Goal: Information Seeking & Learning: Learn about a topic

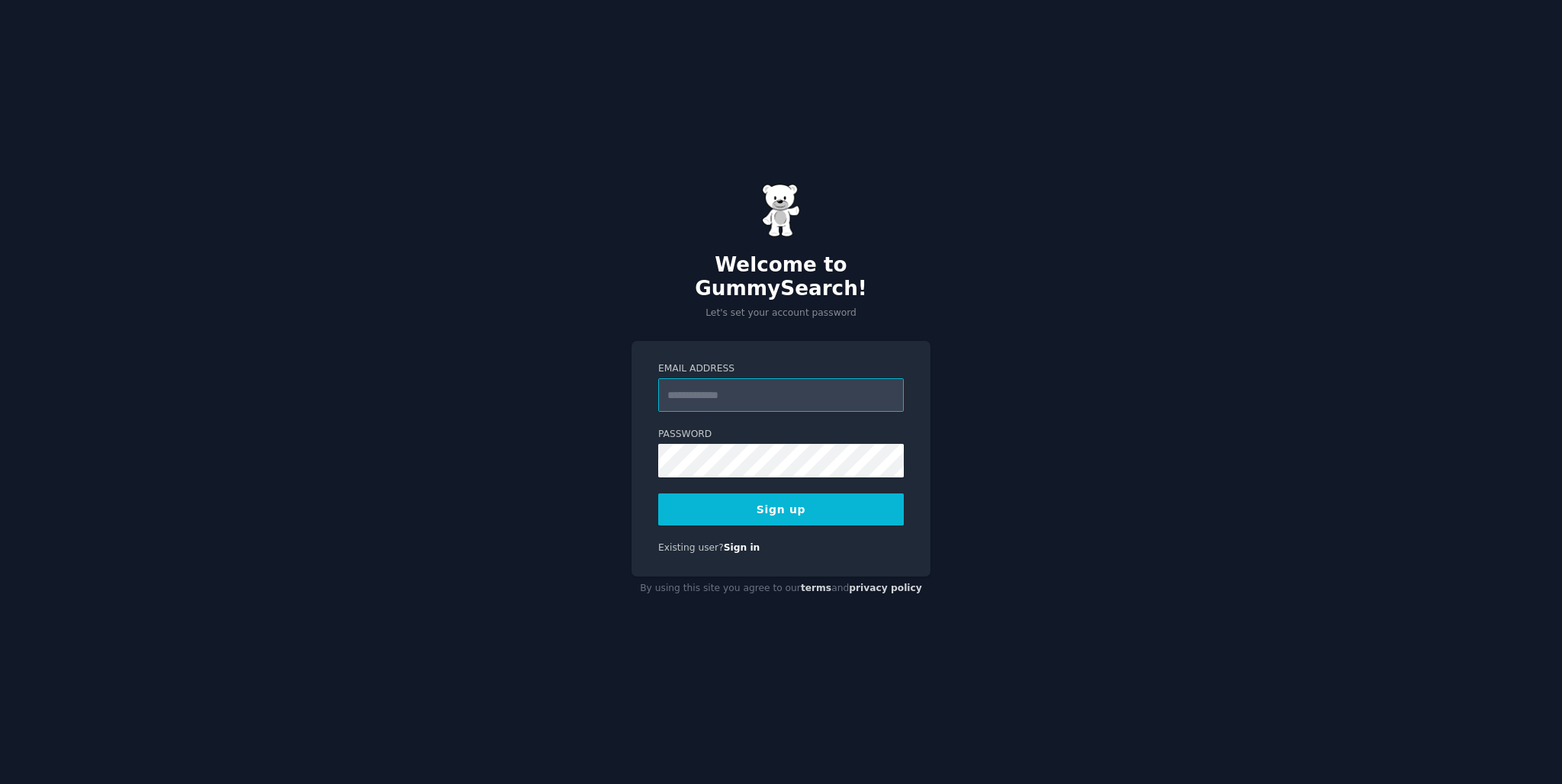
click at [695, 392] on input "Email Address" at bounding box center [781, 395] width 245 height 34
type input "**********"
click at [788, 495] on button "Sign up" at bounding box center [781, 509] width 245 height 32
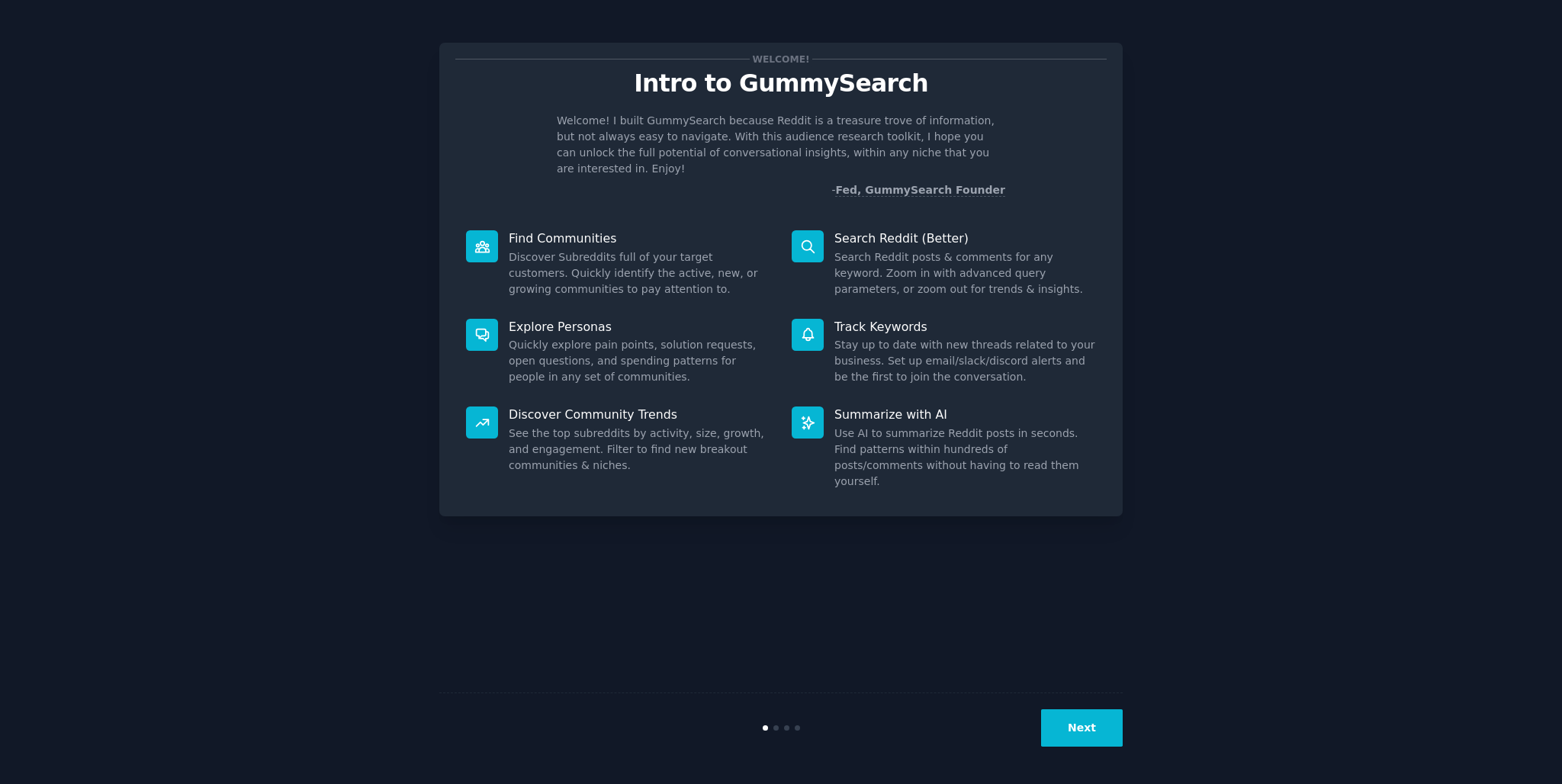
click at [1088, 724] on button "Next" at bounding box center [1083, 728] width 82 height 38
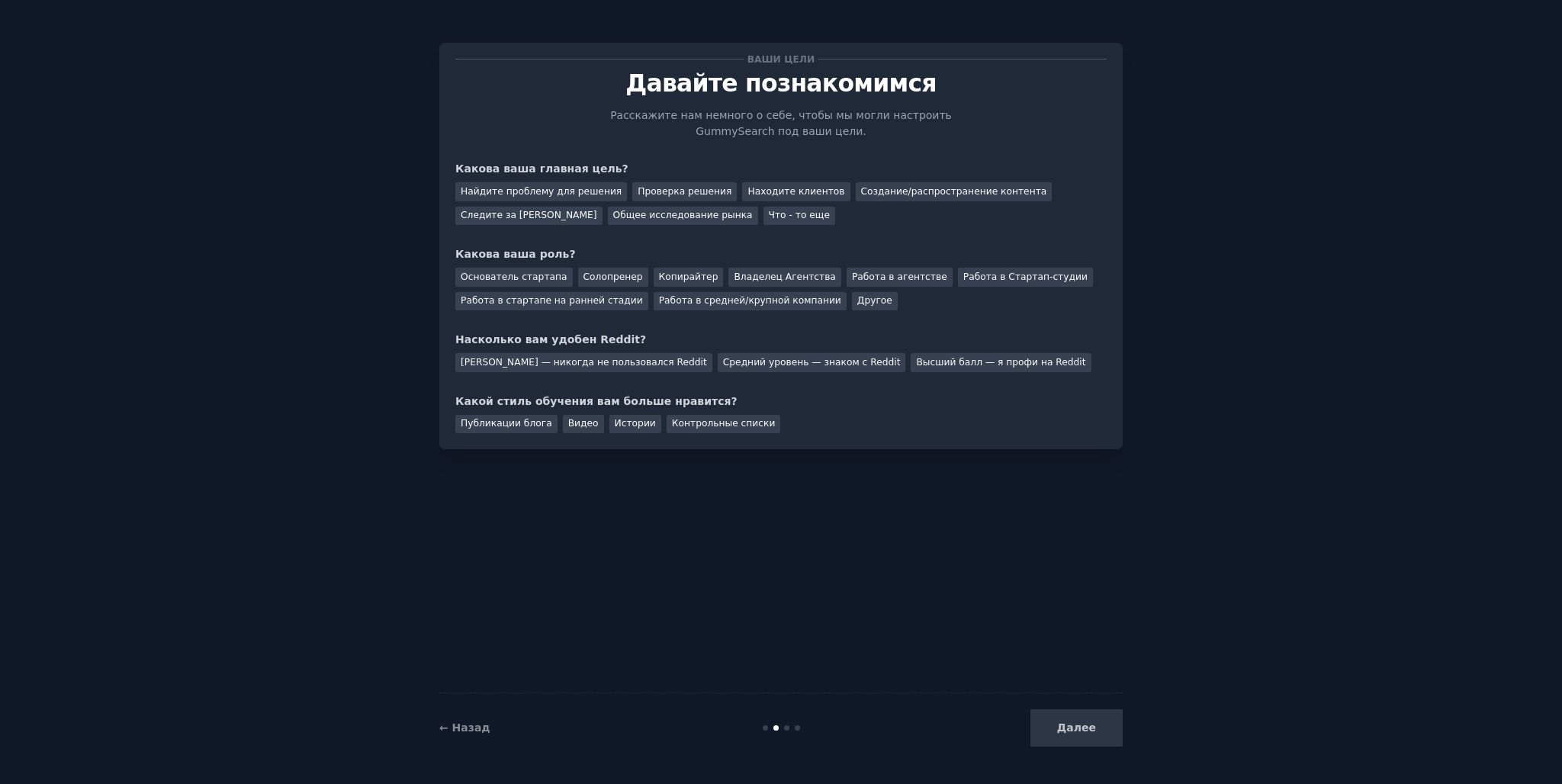
click at [715, 148] on div "Ваши цели [PERSON_NAME] познакомимся Расскажите нам немного о себе, чтобы мы мо…" at bounding box center [781, 246] width 652 height 375
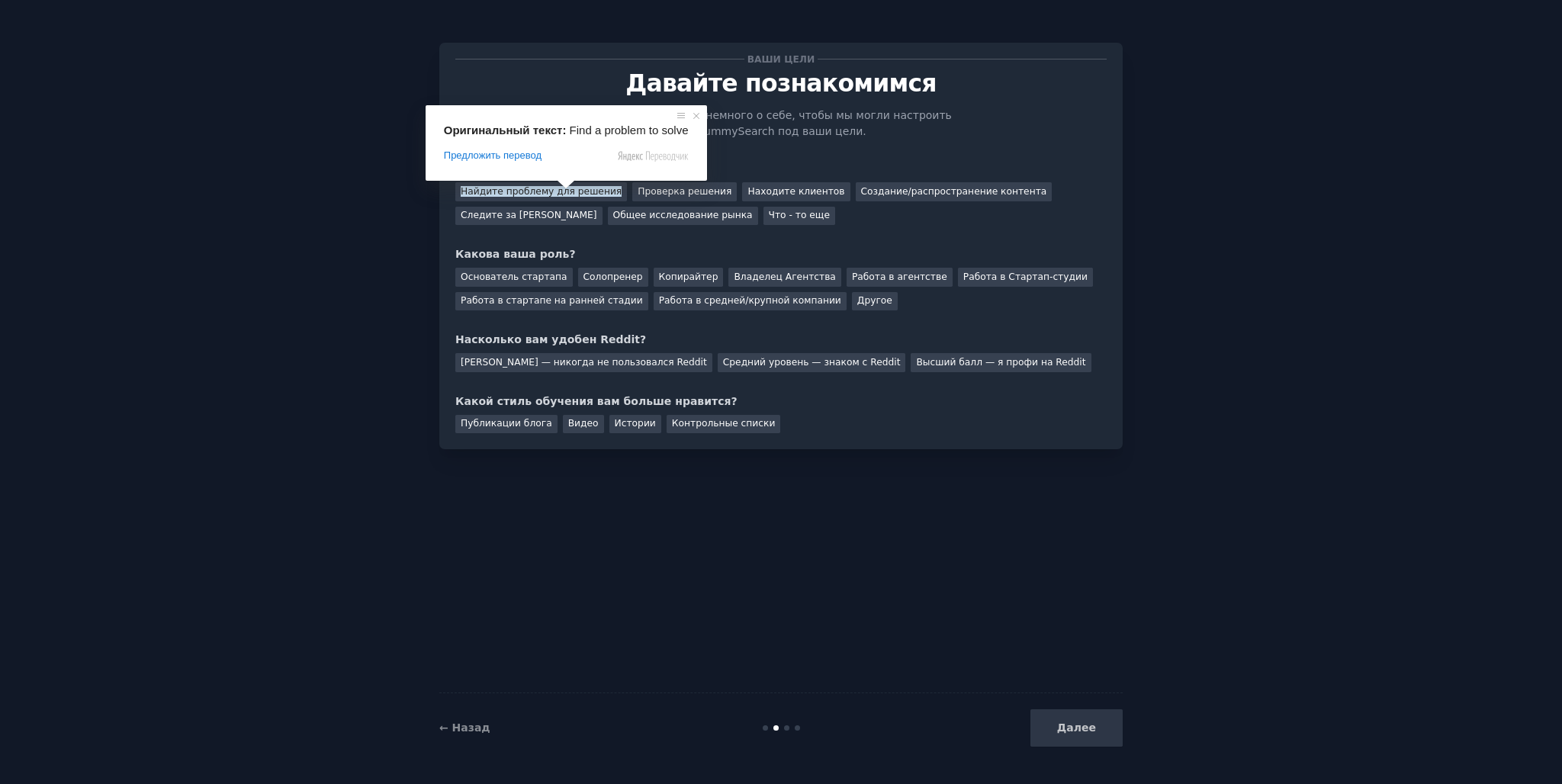
click at [781, 158] on div "Ваши цели [PERSON_NAME] познакомимся Расскажите нам немного о себе, чтобы мы мо…" at bounding box center [781, 246] width 652 height 375
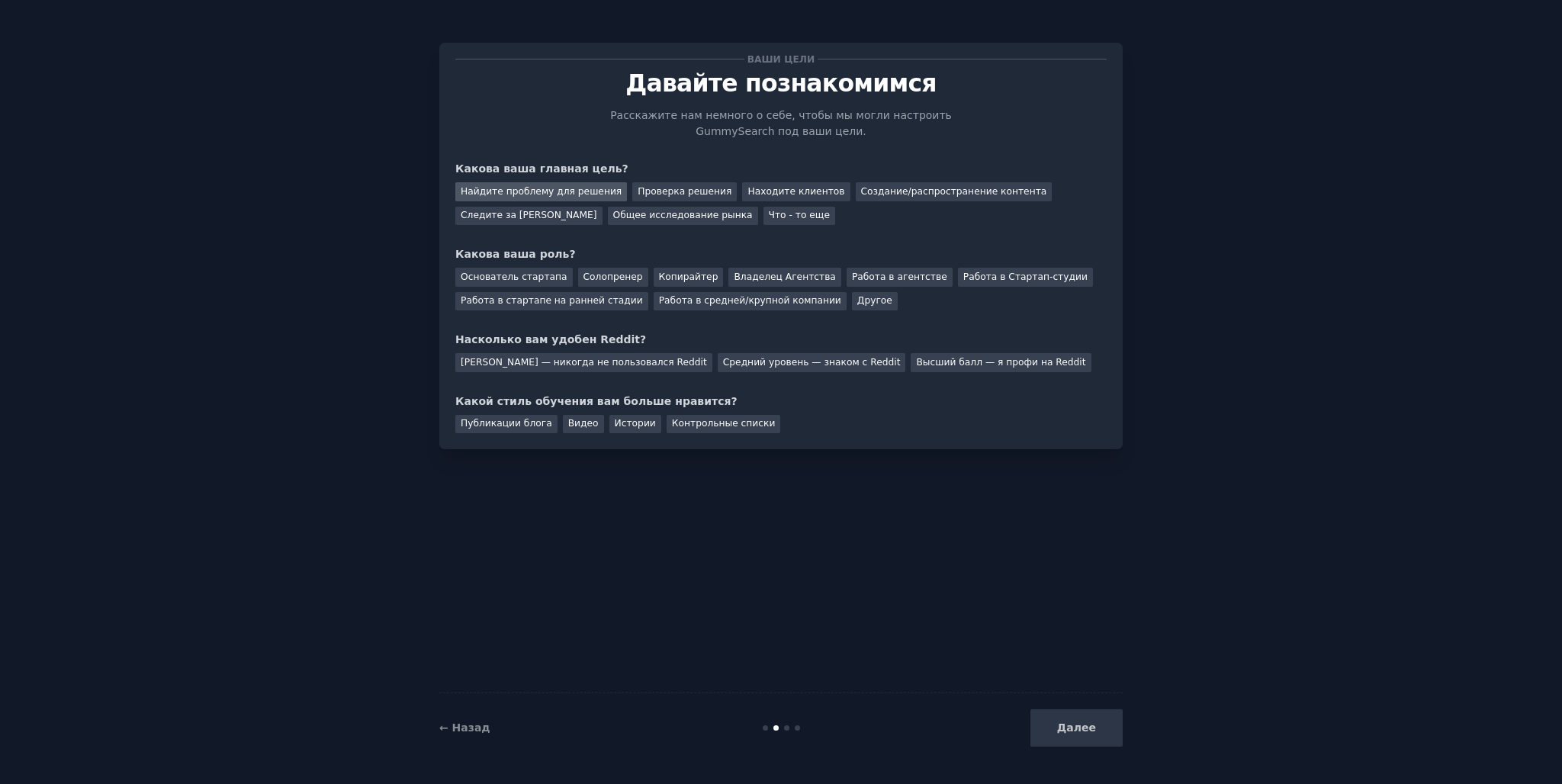
click at [583, 199] on div "Найдите проблему для решения" at bounding box center [541, 191] width 171 height 19
click at [608, 222] on div "Общее исследование рынка" at bounding box center [683, 215] width 151 height 19
click at [528, 284] on div "Основатель стартапа" at bounding box center [514, 277] width 118 height 19
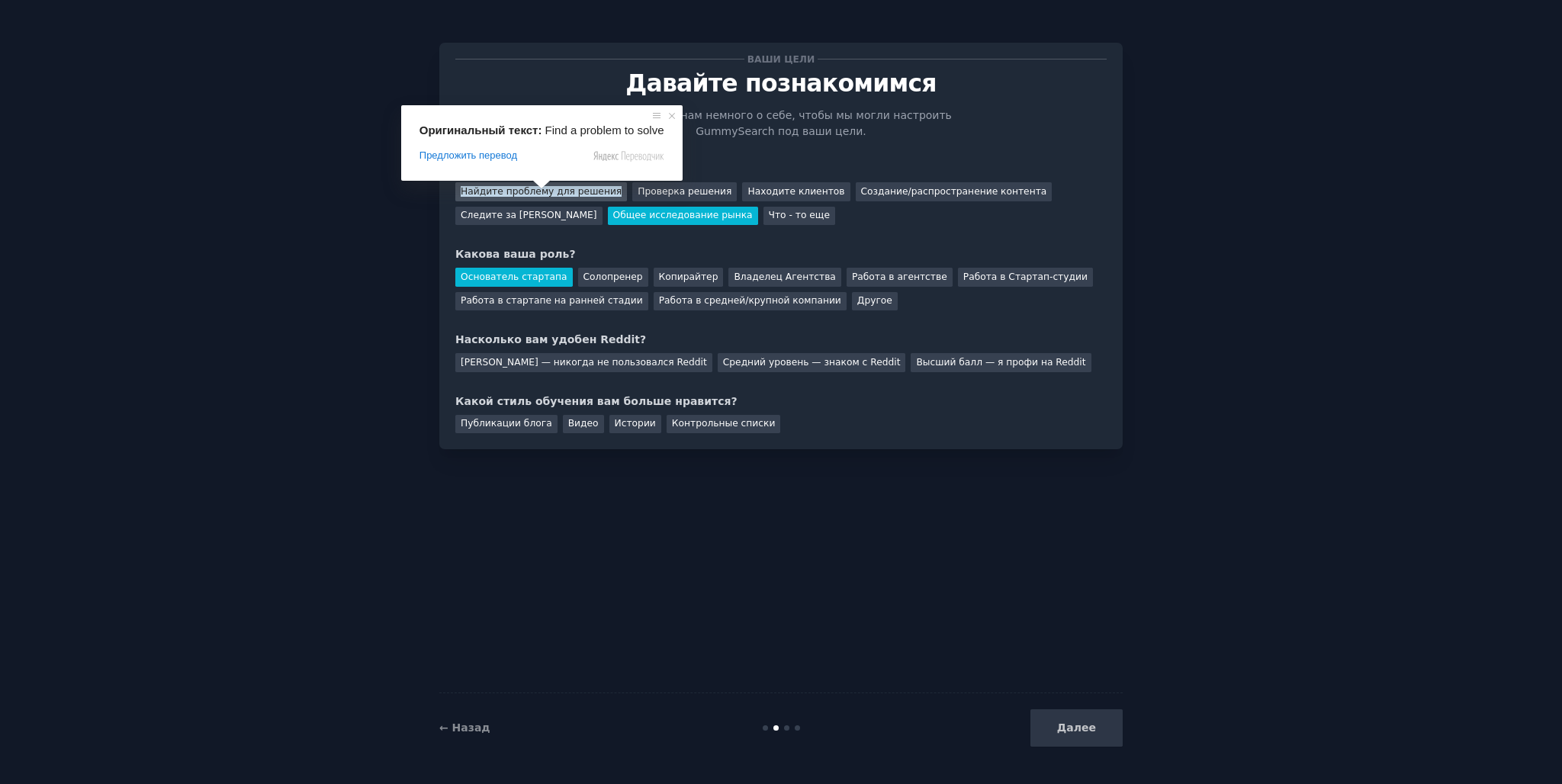
click at [490, 198] on div "Найдите проблему для решения" at bounding box center [541, 191] width 171 height 19
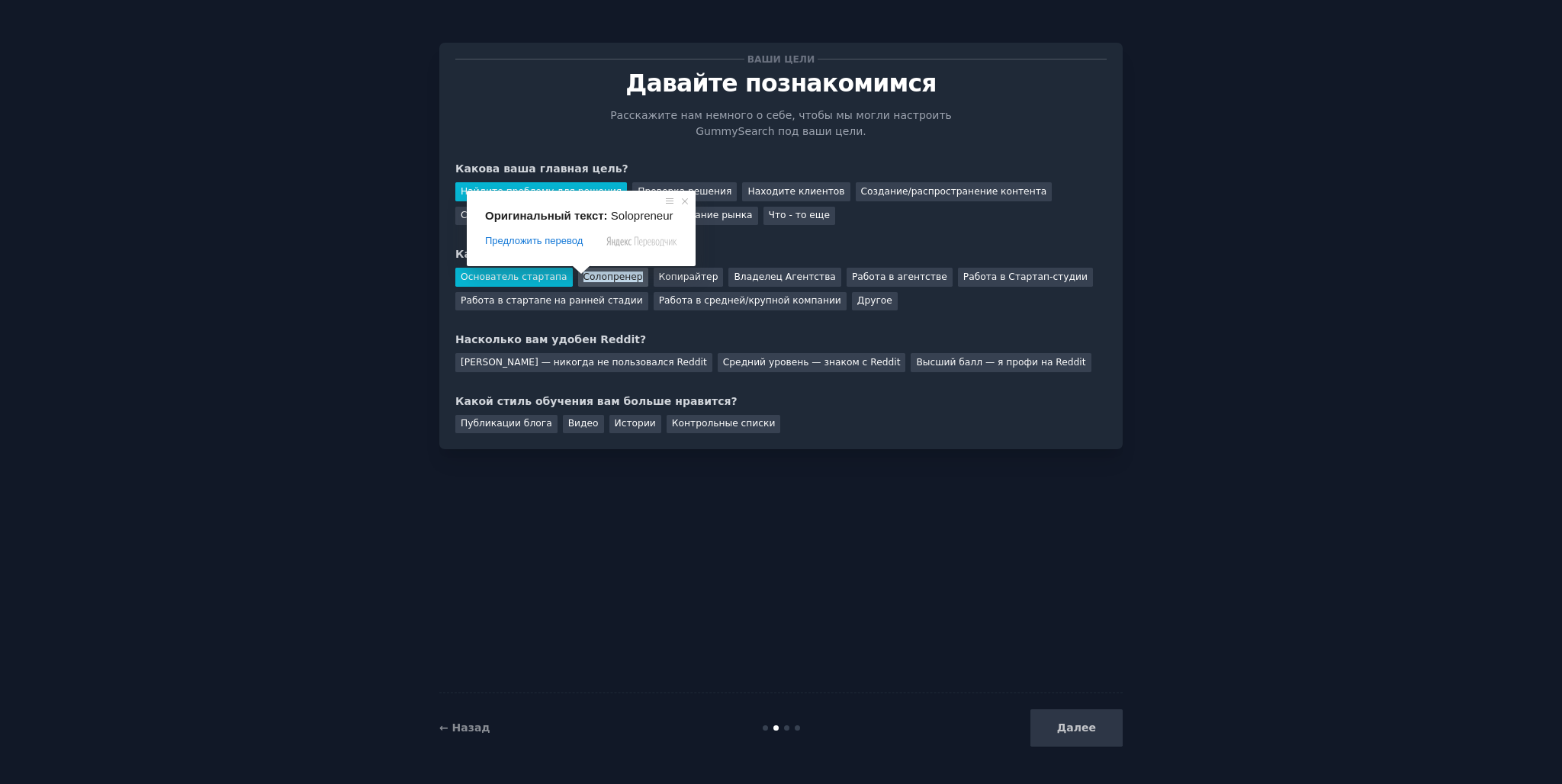
click at [583, 281] on ya-tr-span "Солопренер" at bounding box center [613, 276] width 60 height 11
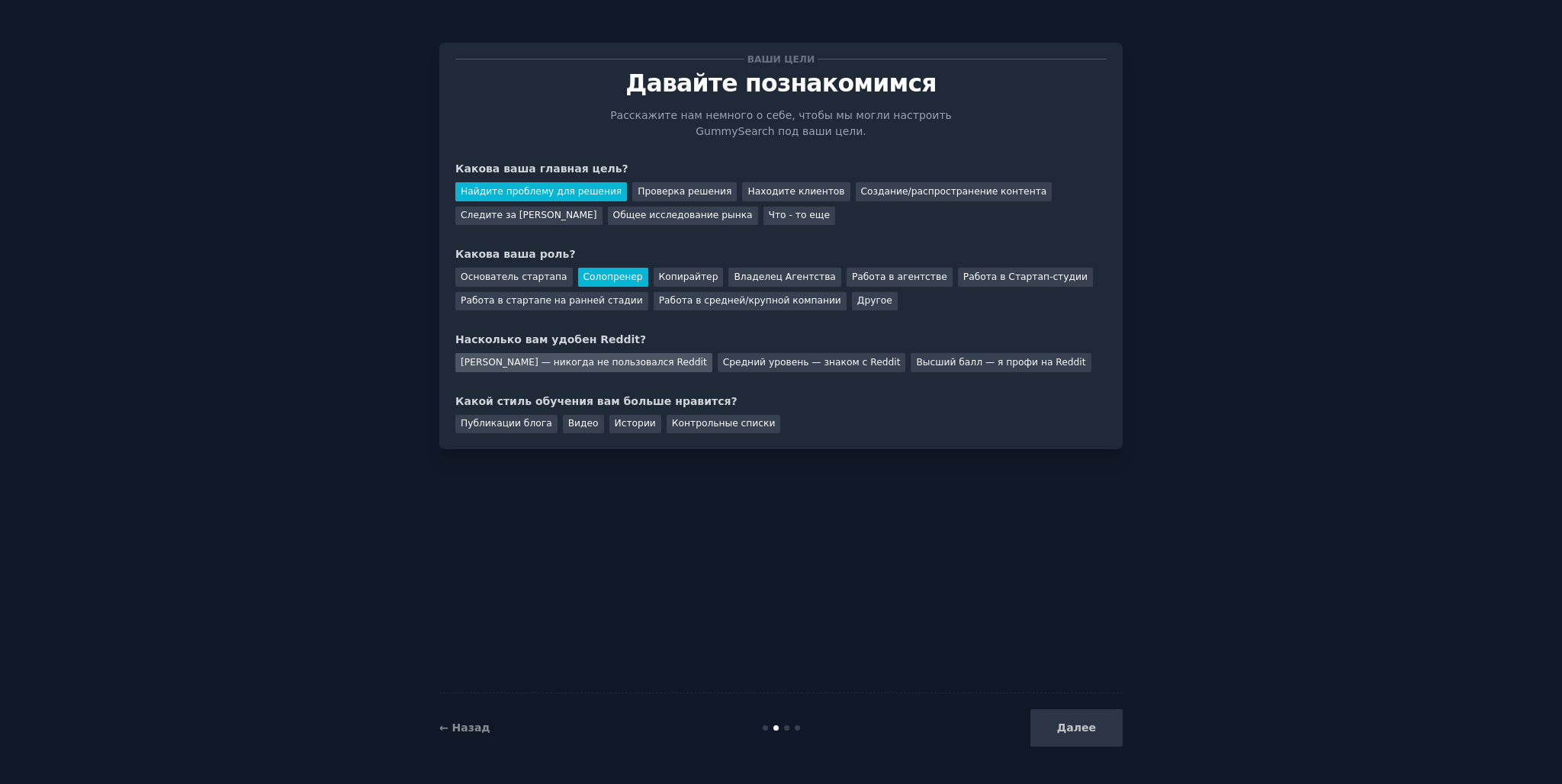
click at [616, 370] on div "[PERSON_NAME] — никогда не пользовался Reddit" at bounding box center [584, 362] width 257 height 19
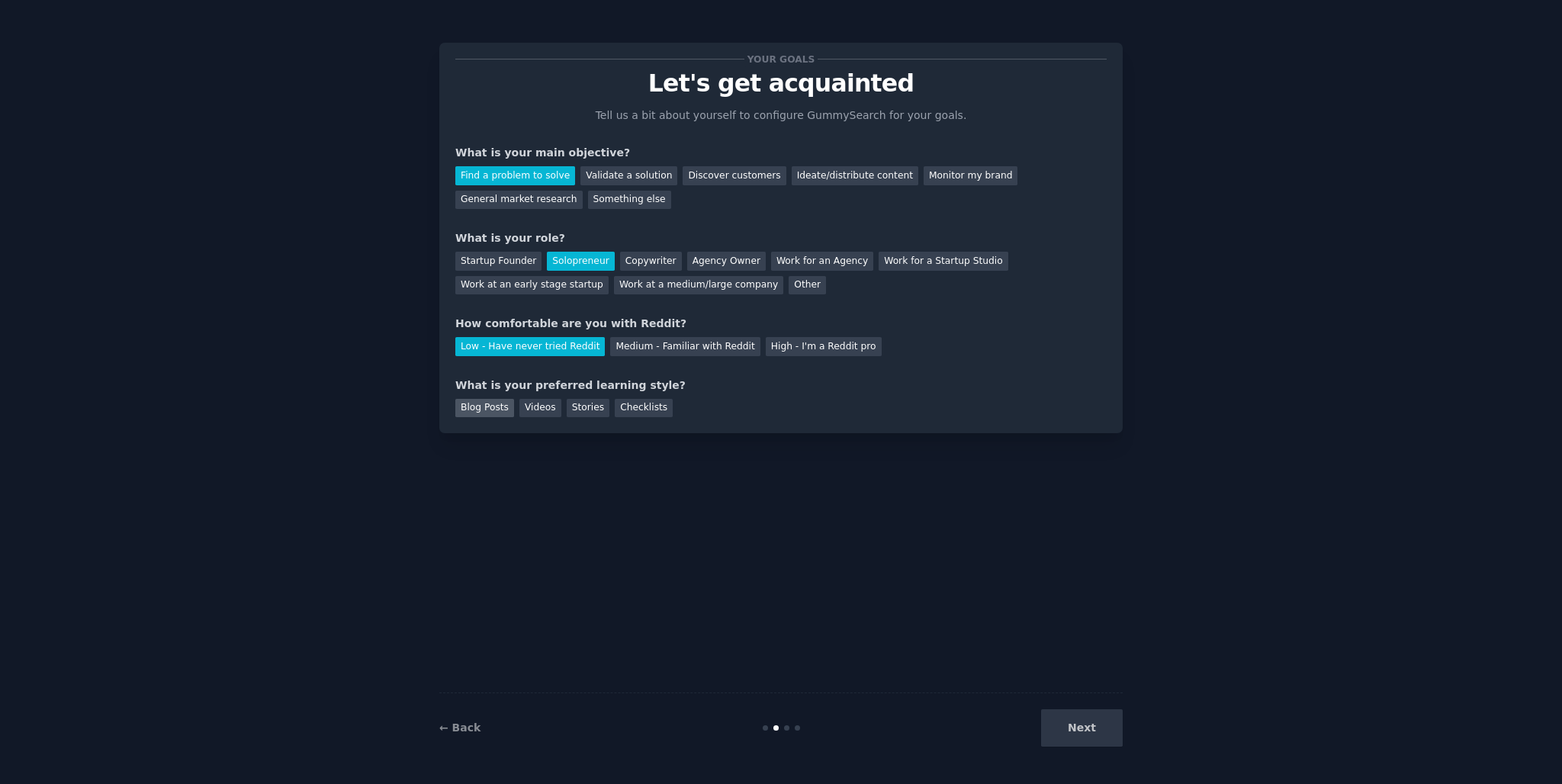
click at [481, 412] on ya-tr-span "Blog Posts" at bounding box center [484, 406] width 48 height 11
click at [620, 411] on ya-tr-span "Checklists" at bounding box center [643, 406] width 47 height 11
click at [488, 412] on ya-tr-span "Blog Posts" at bounding box center [484, 406] width 48 height 11
click at [1088, 723] on ya-tr-span "Next" at bounding box center [1082, 727] width 28 height 12
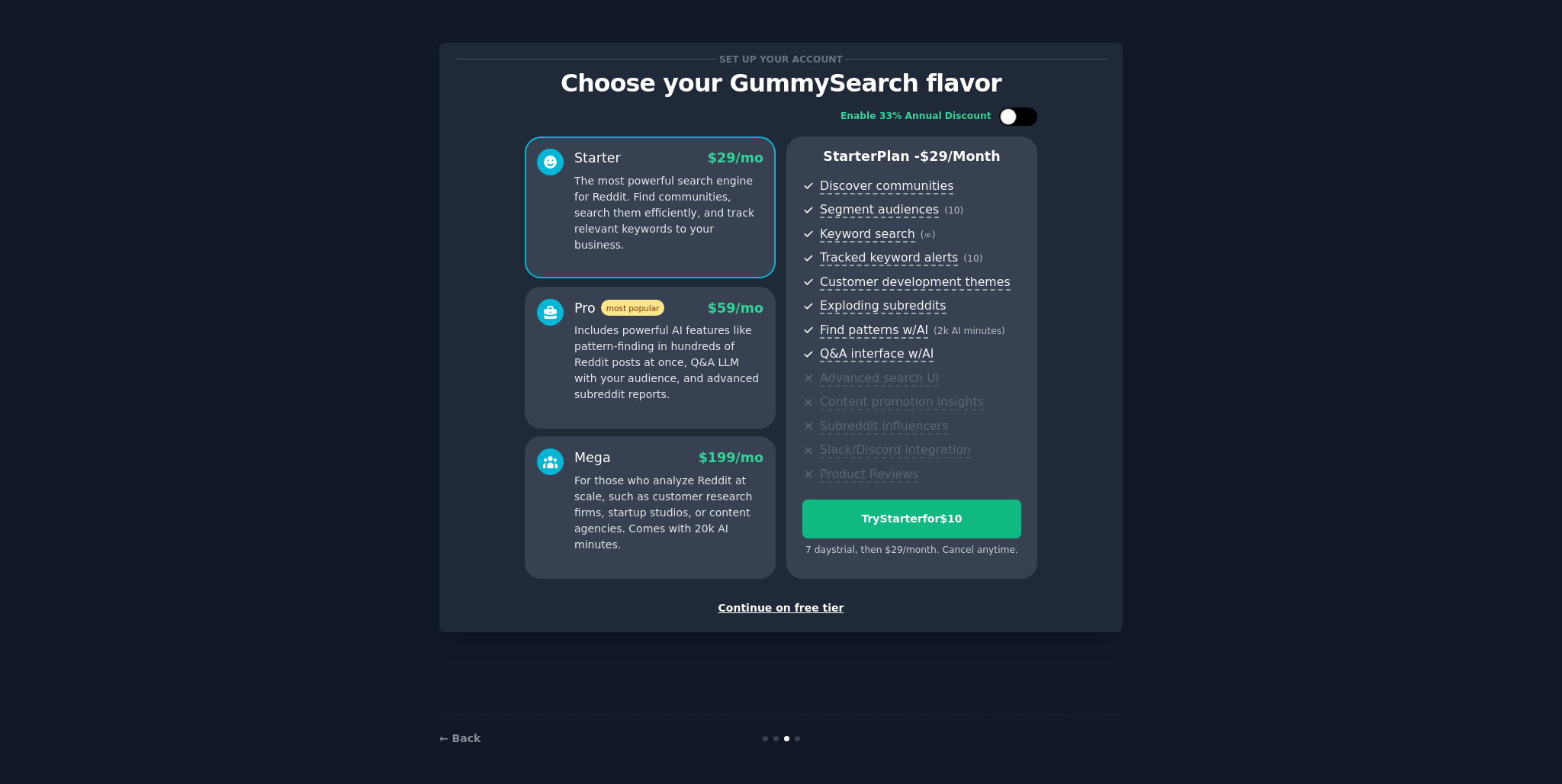
click at [1013, 120] on div at bounding box center [1008, 117] width 17 height 17
click at [1013, 120] on icon at bounding box center [1010, 117] width 8 height 8
click at [1013, 120] on div at bounding box center [1008, 117] width 17 height 17
click at [1016, 117] on div at bounding box center [1011, 117] width 11 height 8
checkbox input "false"
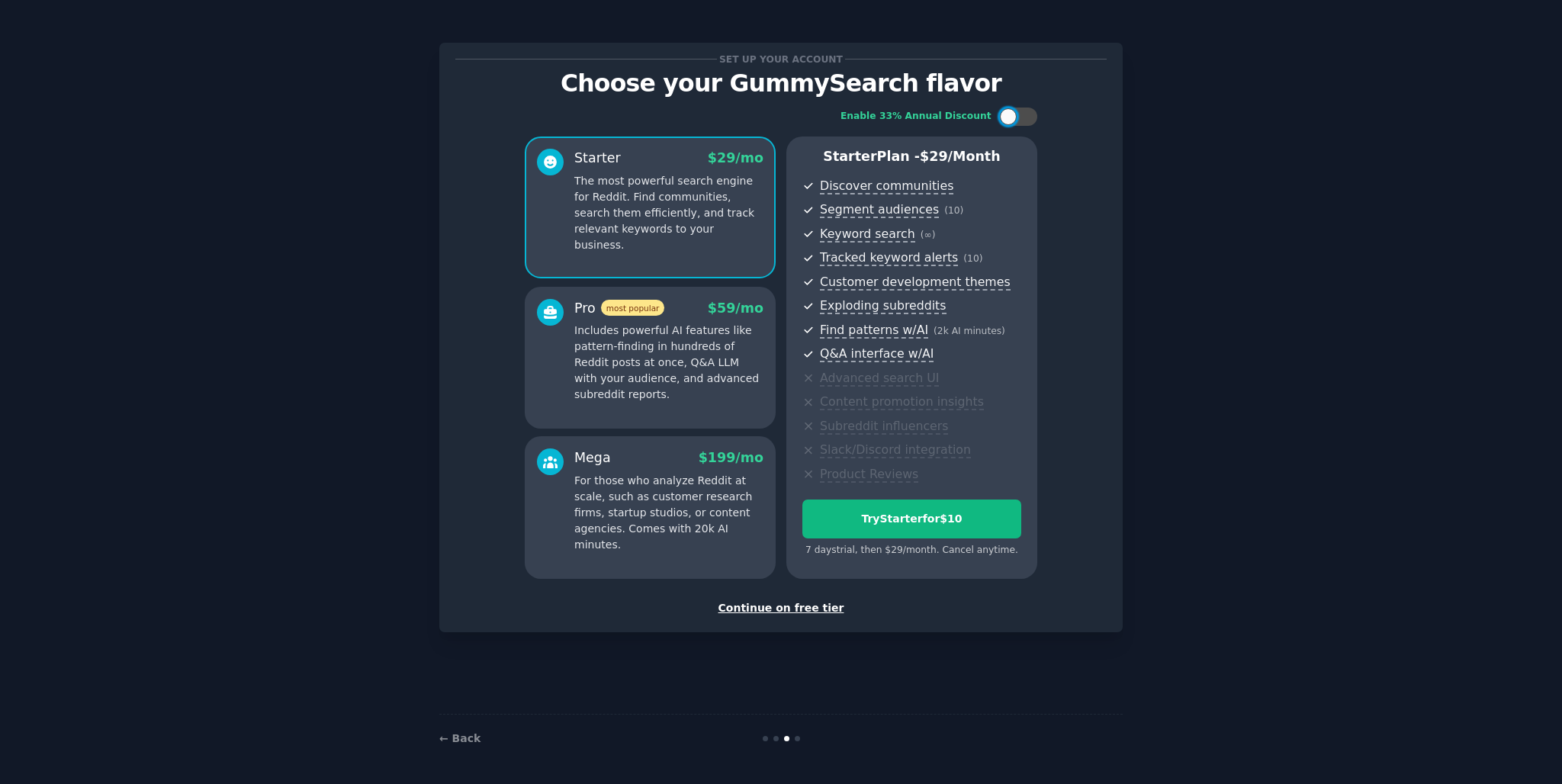
click at [784, 607] on div "Continue on free tier" at bounding box center [781, 608] width 652 height 16
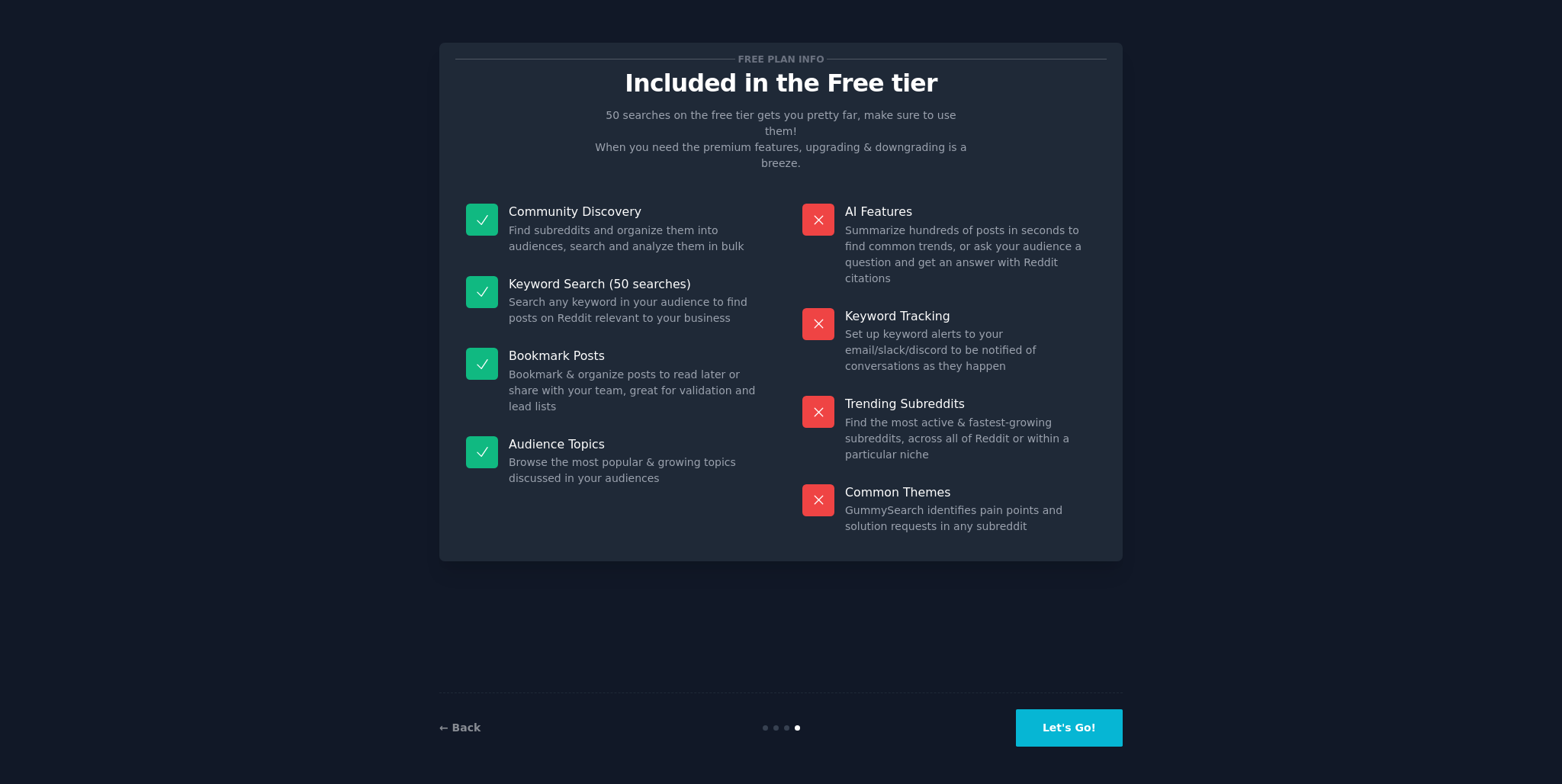
click at [1074, 726] on button "Let's Go!" at bounding box center [1069, 728] width 107 height 38
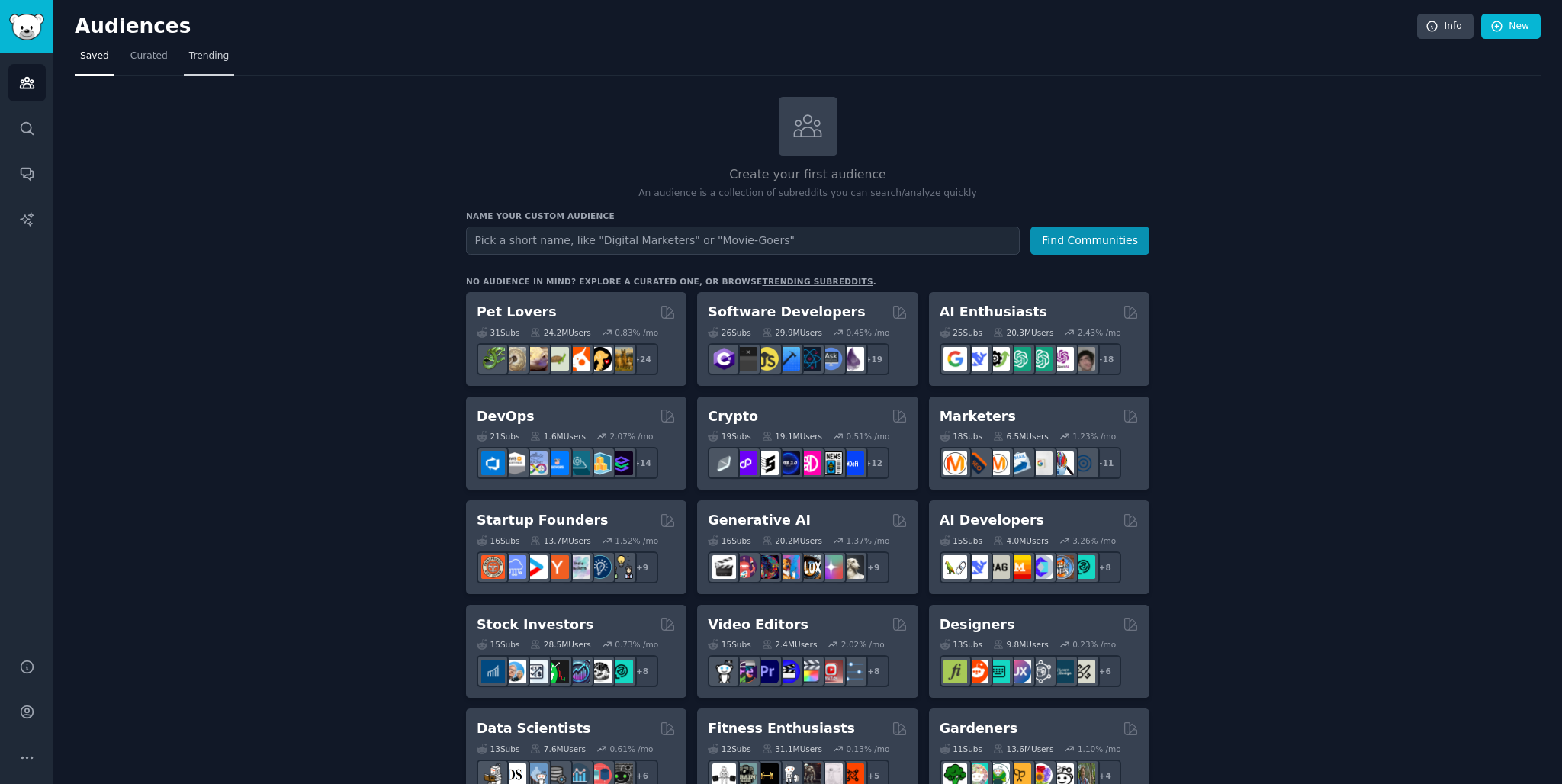
click at [193, 54] on span "Trending" at bounding box center [209, 57] width 40 height 14
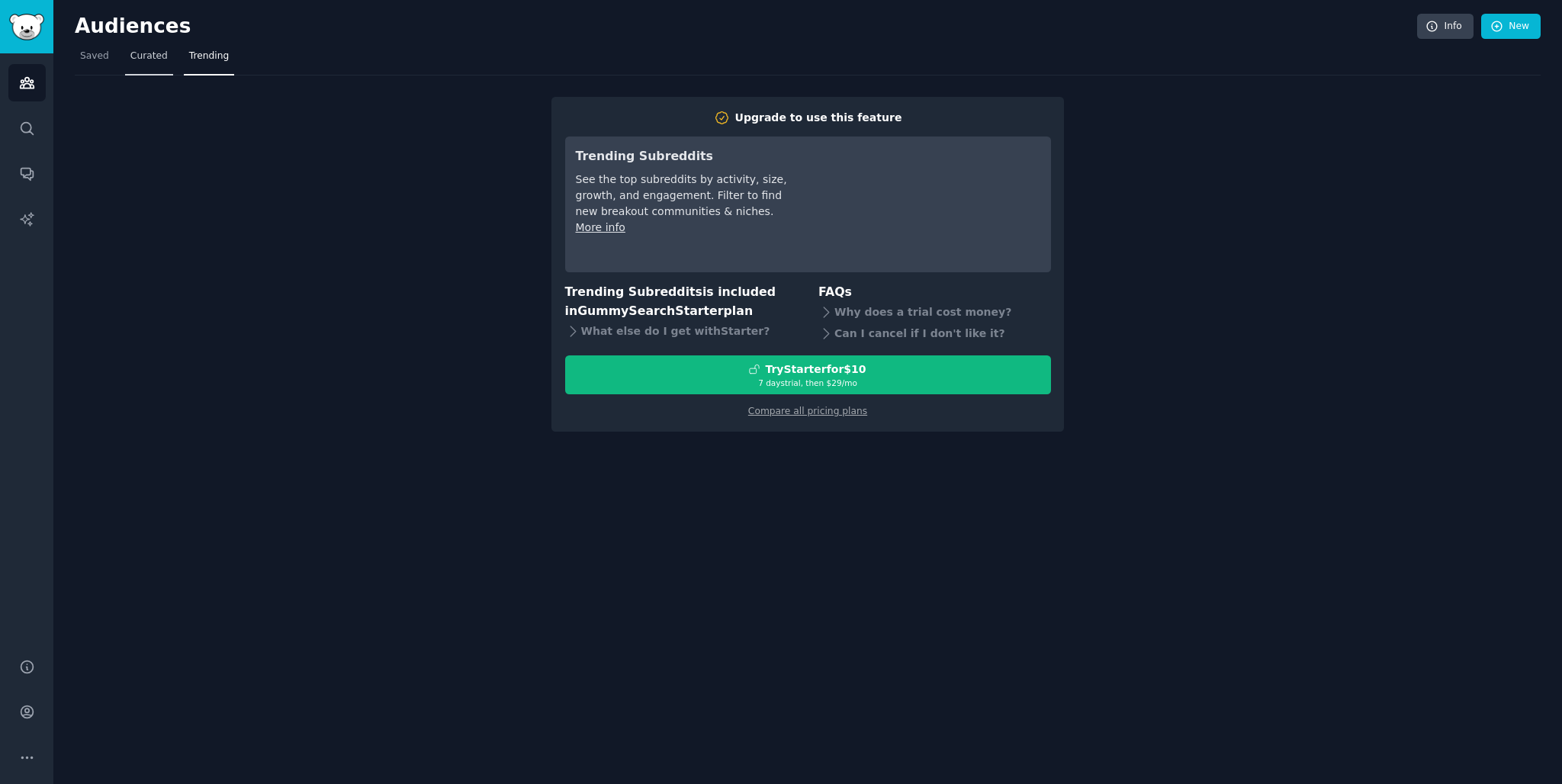
click at [135, 63] on link "Curated" at bounding box center [150, 59] width 48 height 31
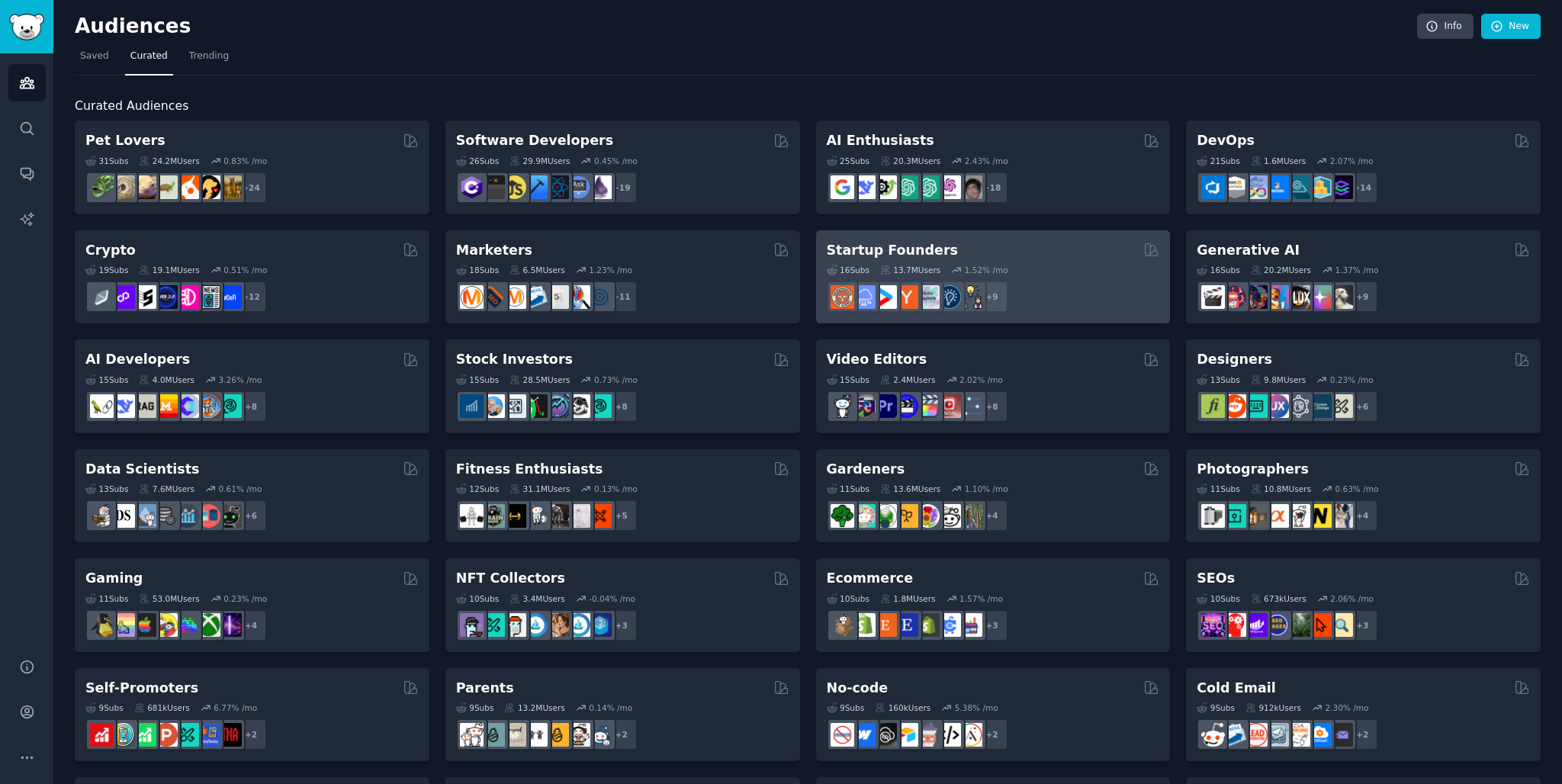
click at [908, 247] on h2 "Startup Founders" at bounding box center [893, 250] width 132 height 19
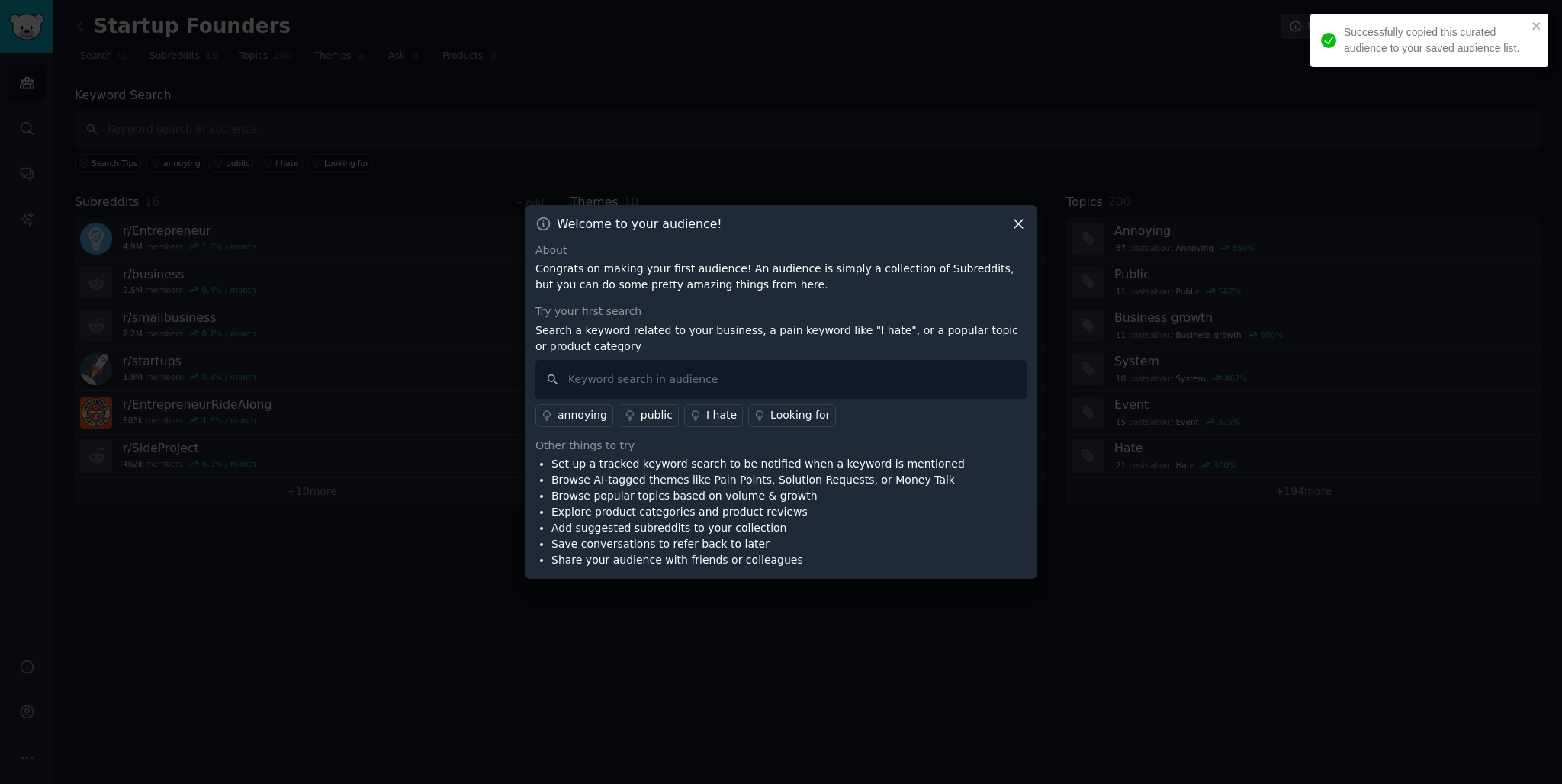
click at [1022, 220] on icon at bounding box center [1019, 223] width 8 height 8
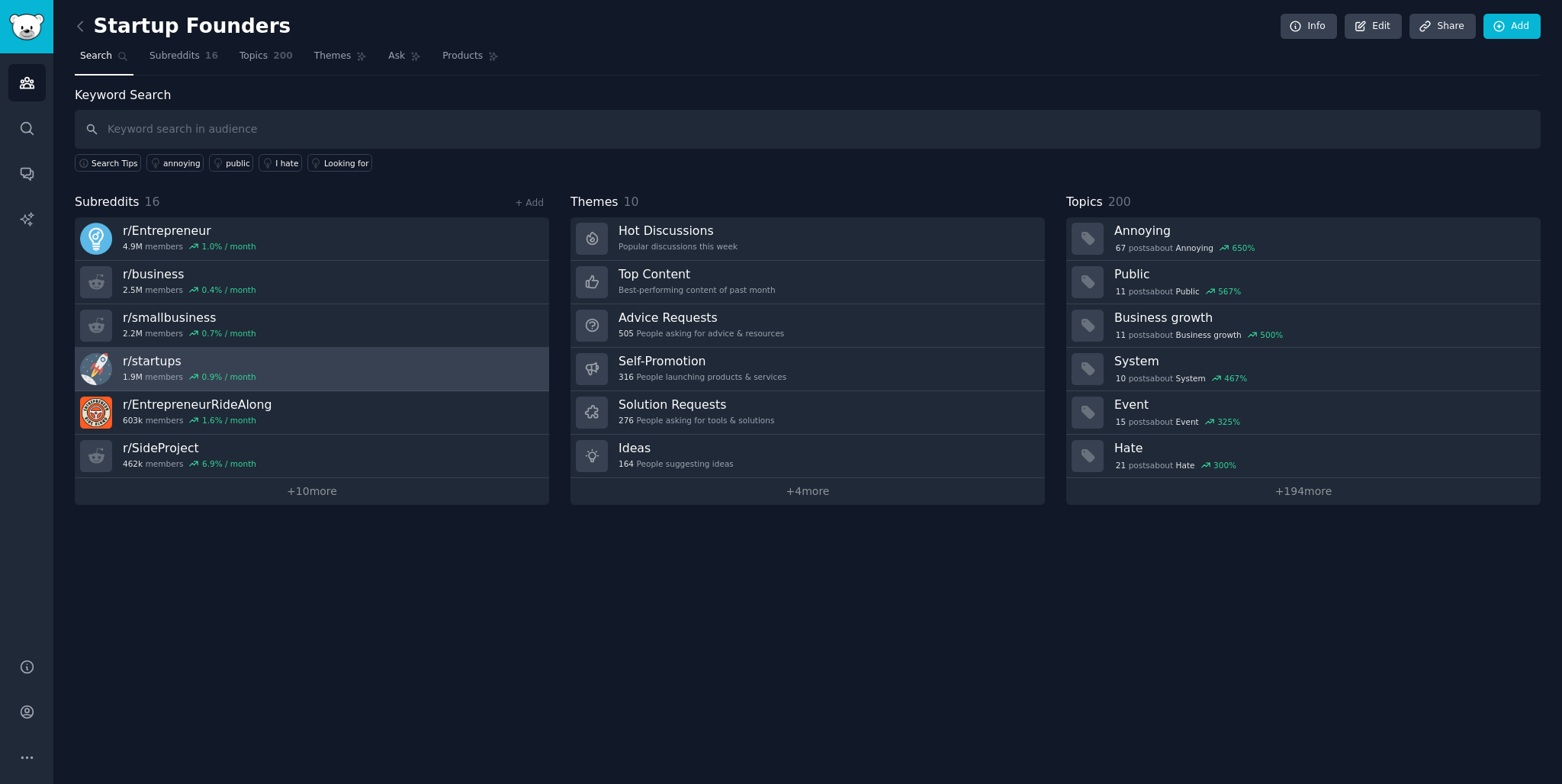
click at [166, 355] on h3 "r/ startups" at bounding box center [189, 361] width 134 height 16
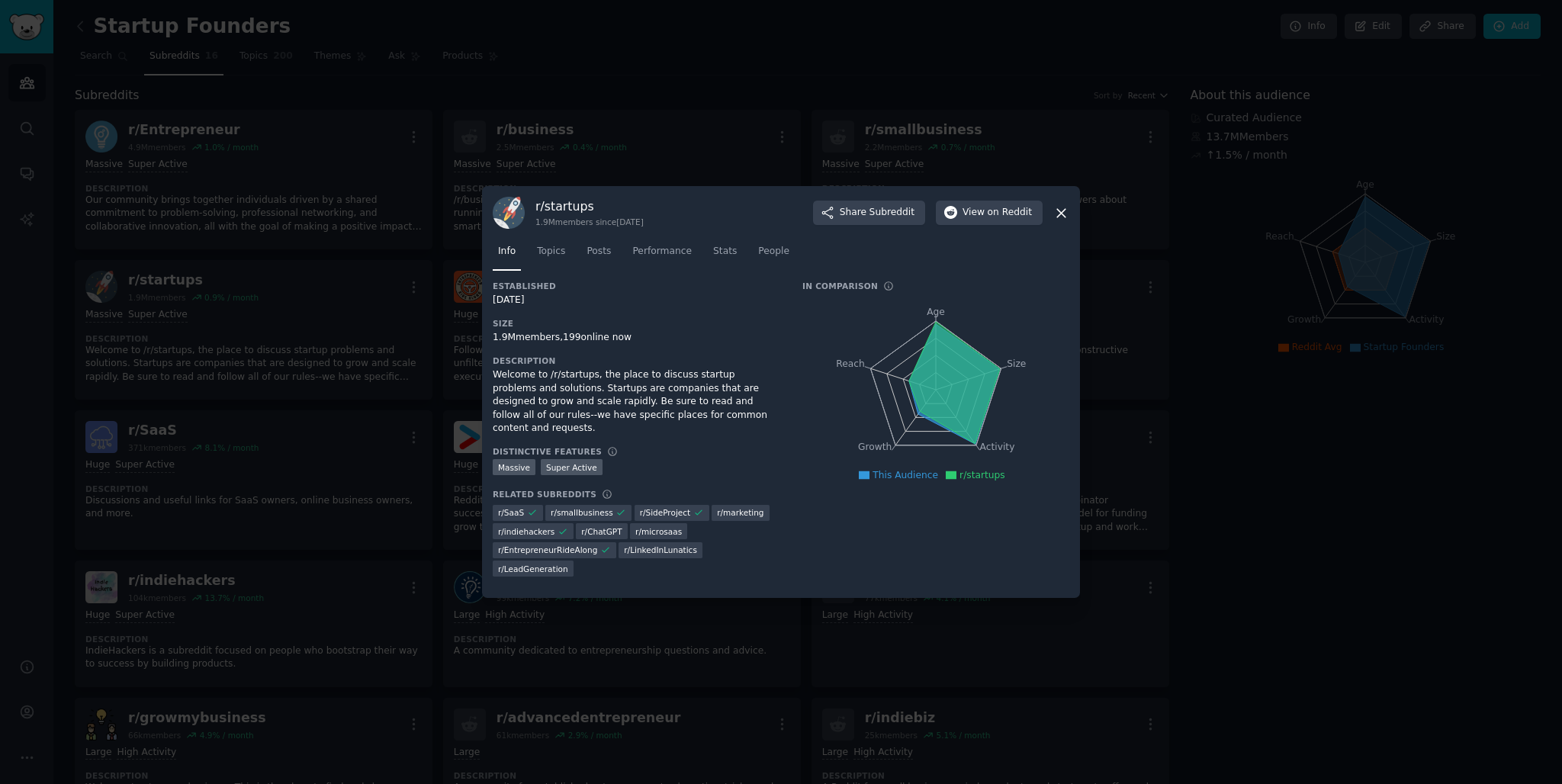
click at [1067, 214] on icon at bounding box center [1062, 213] width 16 height 16
